Goal: Navigation & Orientation: Find specific page/section

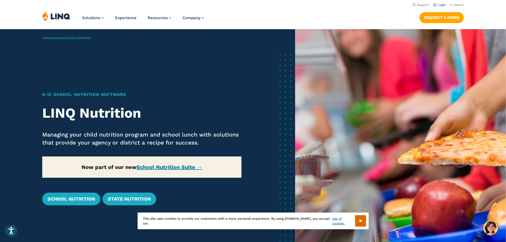
click at [442, 4] on link "Login" at bounding box center [439, 4] width 12 height 3
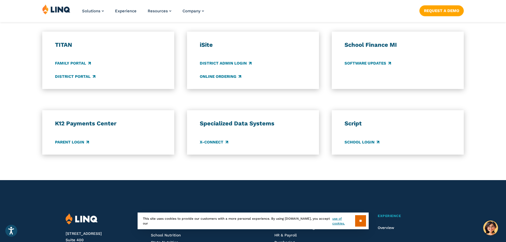
scroll to position [398, 0]
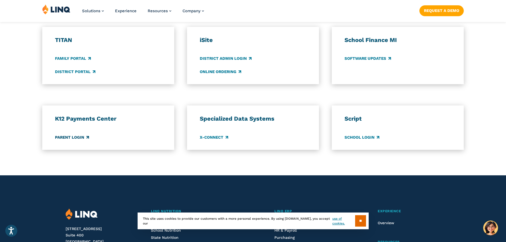
click at [73, 139] on link "Parent Login" at bounding box center [72, 137] width 34 height 6
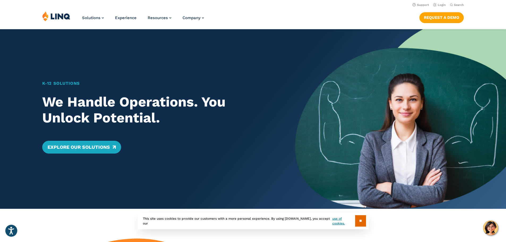
drag, startPoint x: 18, startPoint y: 94, endPoint x: 32, endPoint y: 90, distance: 14.0
click at [18, 94] on div "K‑12 Solutions We Handle Operations. You Unlock Potential. Explore Our Solutions" at bounding box center [147, 118] width 295 height 179
click at [442, 4] on link "Login" at bounding box center [439, 4] width 12 height 3
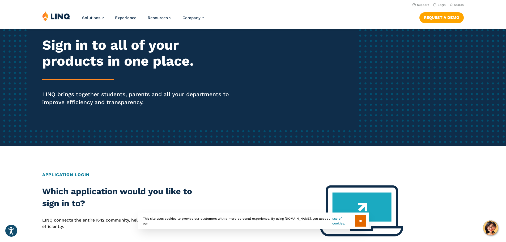
scroll to position [53, 0]
